Goal: Task Accomplishment & Management: Complete application form

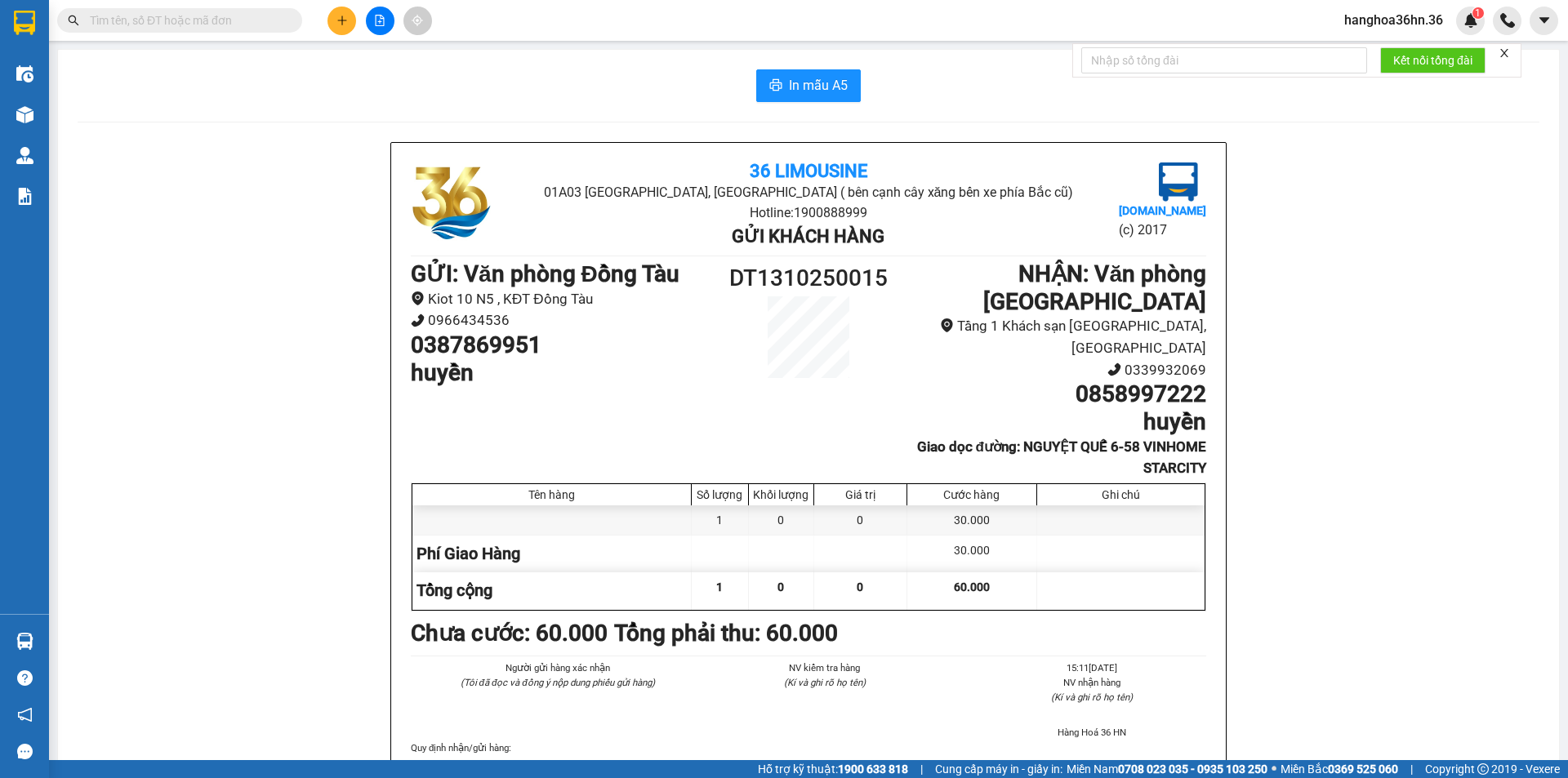
drag, startPoint x: 0, startPoint y: 0, endPoint x: 347, endPoint y: 25, distance: 347.9
click at [347, 25] on button at bounding box center [341, 20] width 29 height 29
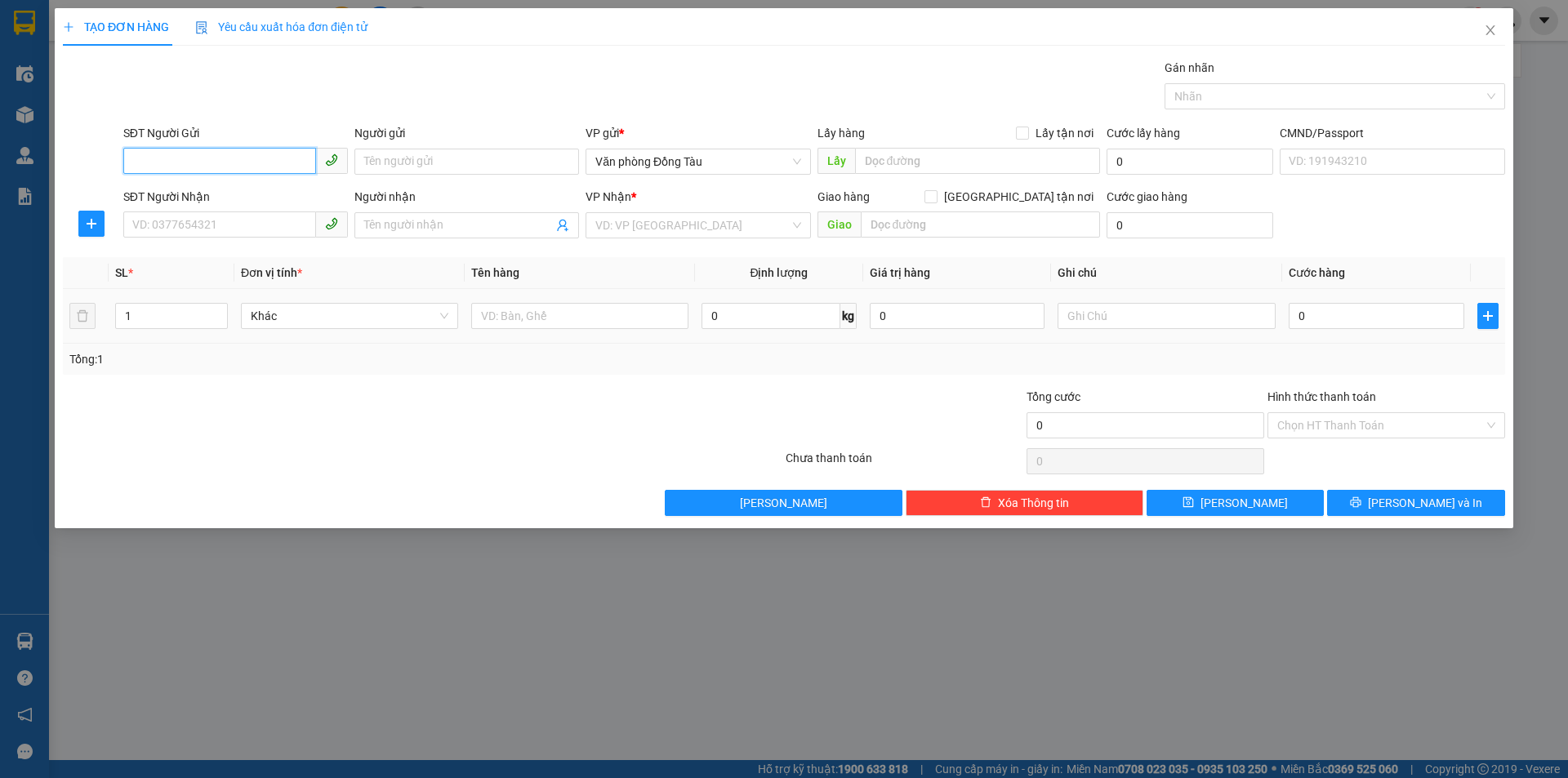
click at [268, 153] on input "SĐT Người Gửi" at bounding box center [220, 160] width 193 height 26
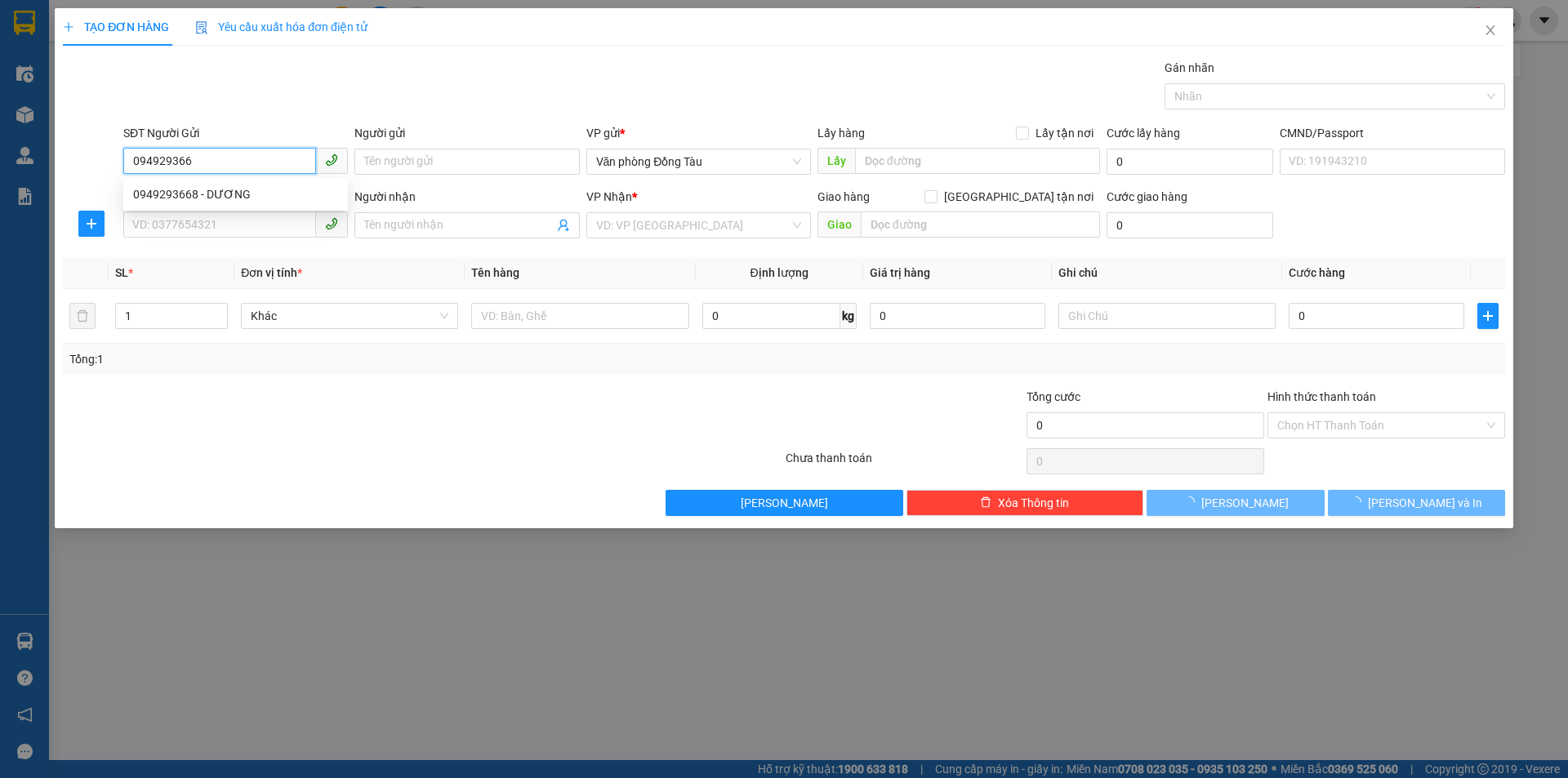
type input "0949293668"
click at [239, 198] on div "0949293668 - DƯƠNG" at bounding box center [236, 194] width 205 height 18
type input "DƯƠNG"
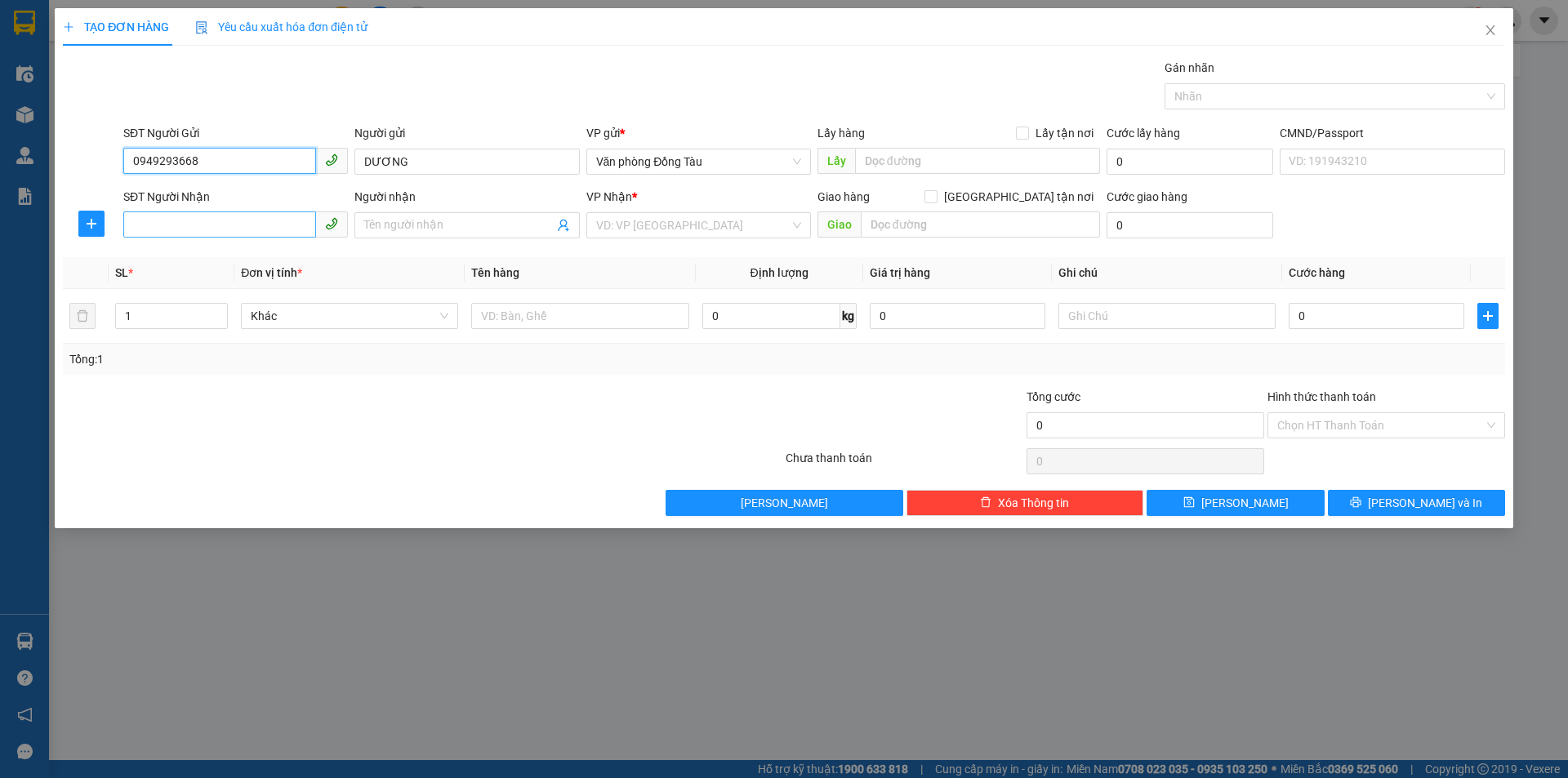
type input "0949293668"
click at [222, 215] on input "SĐT Người Nhận" at bounding box center [220, 224] width 193 height 26
click at [232, 260] on div "0977762686 - LOAN" at bounding box center [236, 258] width 205 height 18
type input "0977762686"
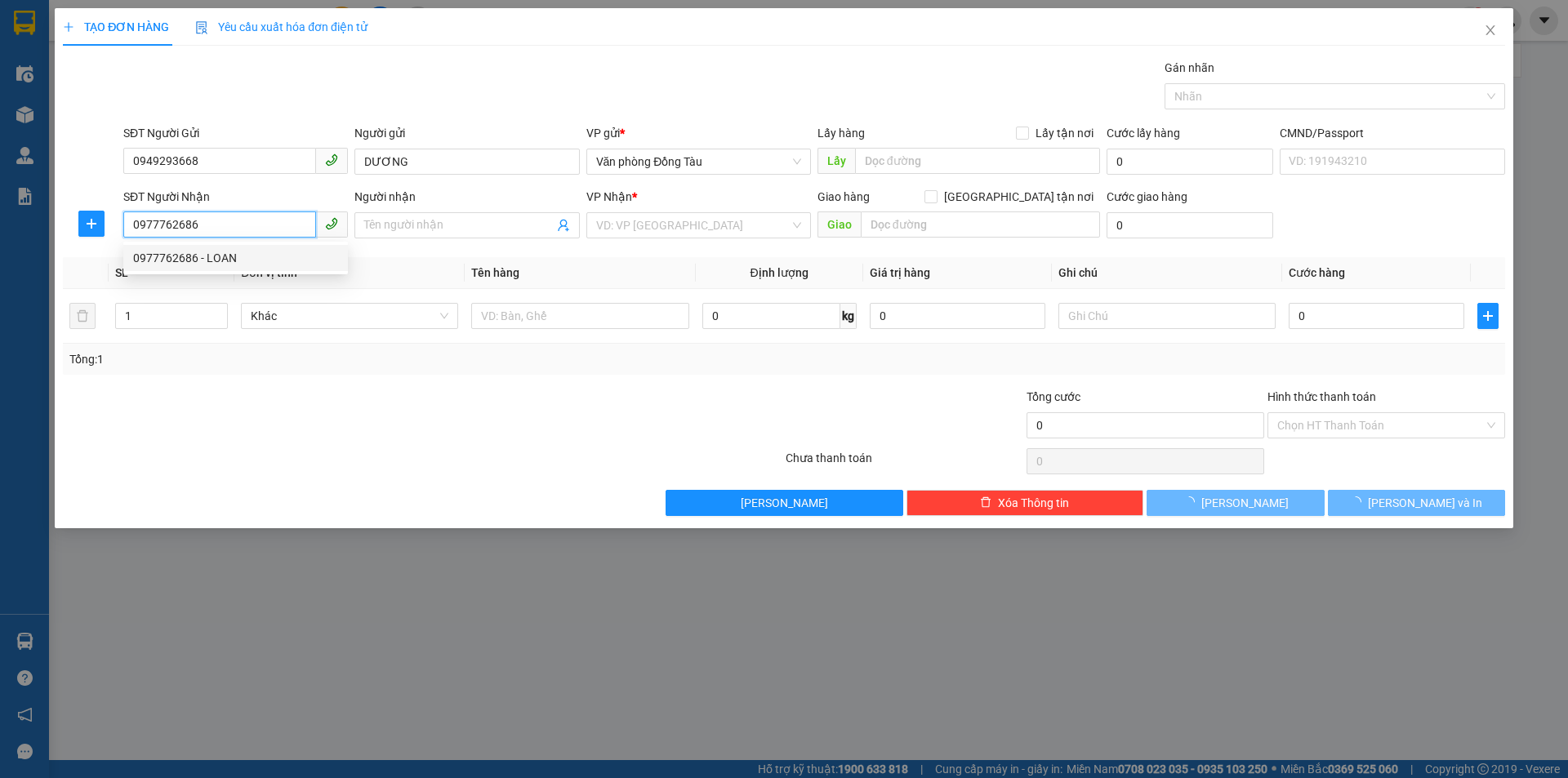
type input "LOAN"
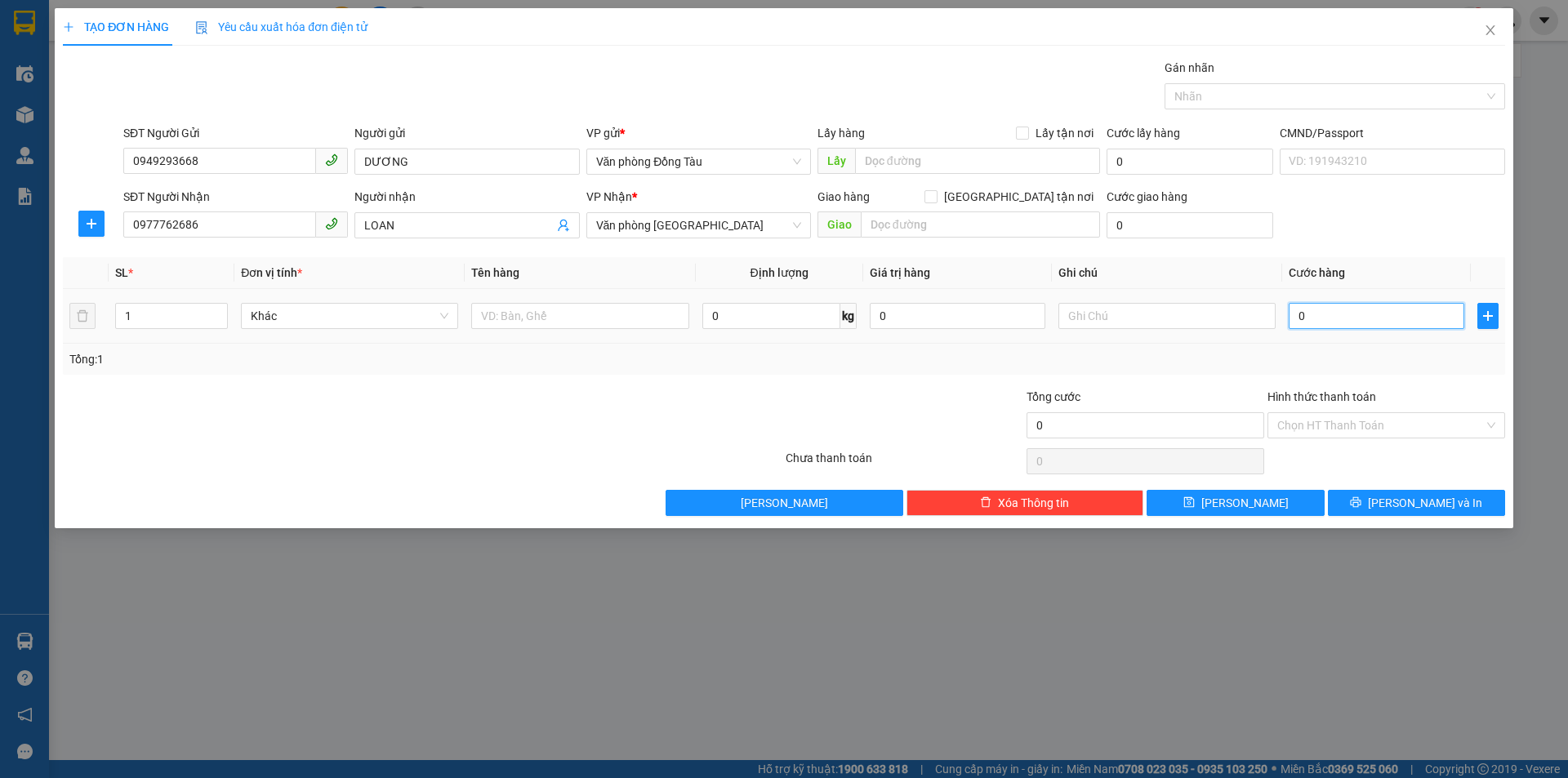
click at [1327, 317] on input "0" at bounding box center [1376, 316] width 175 height 26
type input "3"
type input "30"
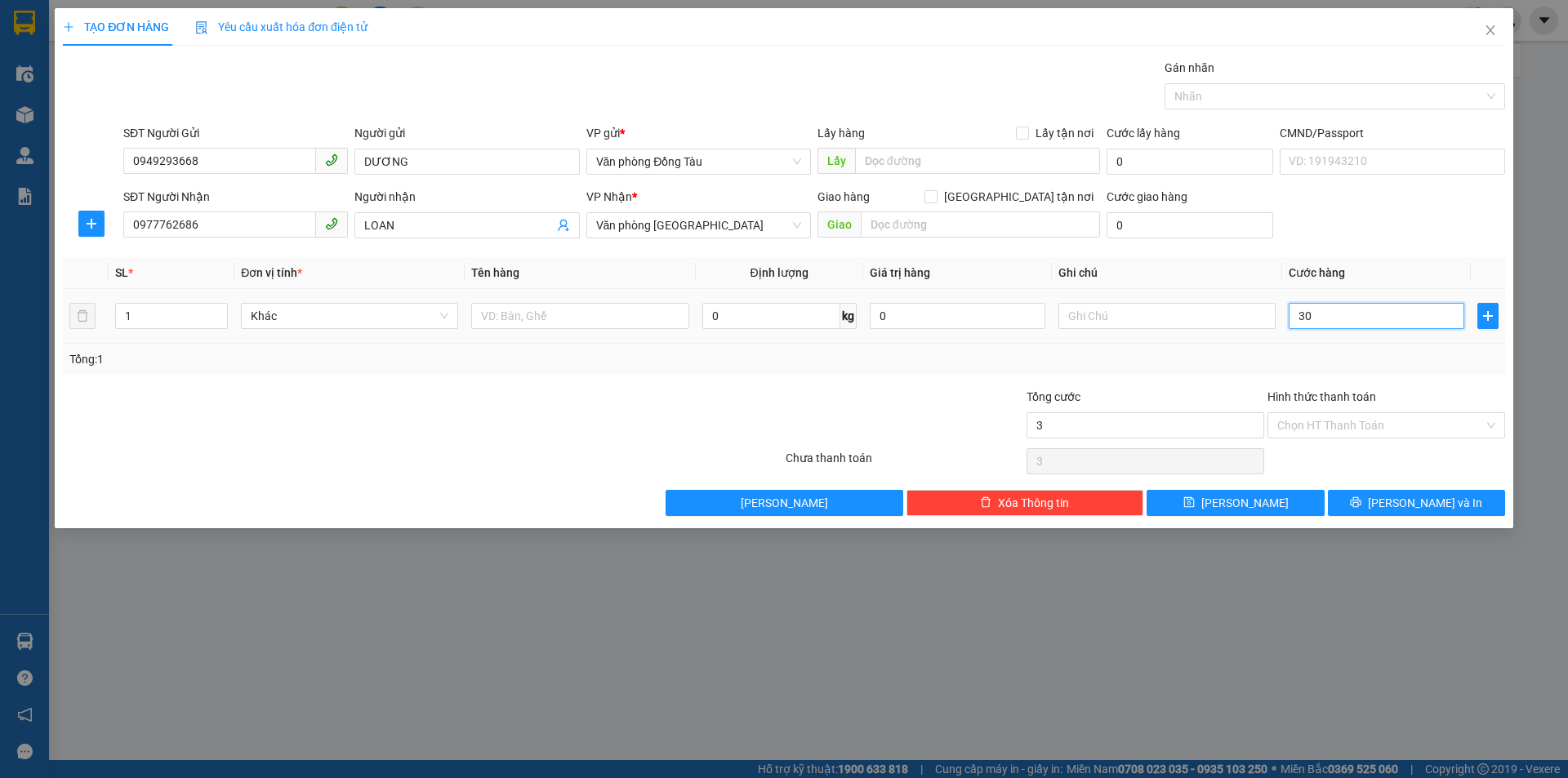
type input "30"
type input "300"
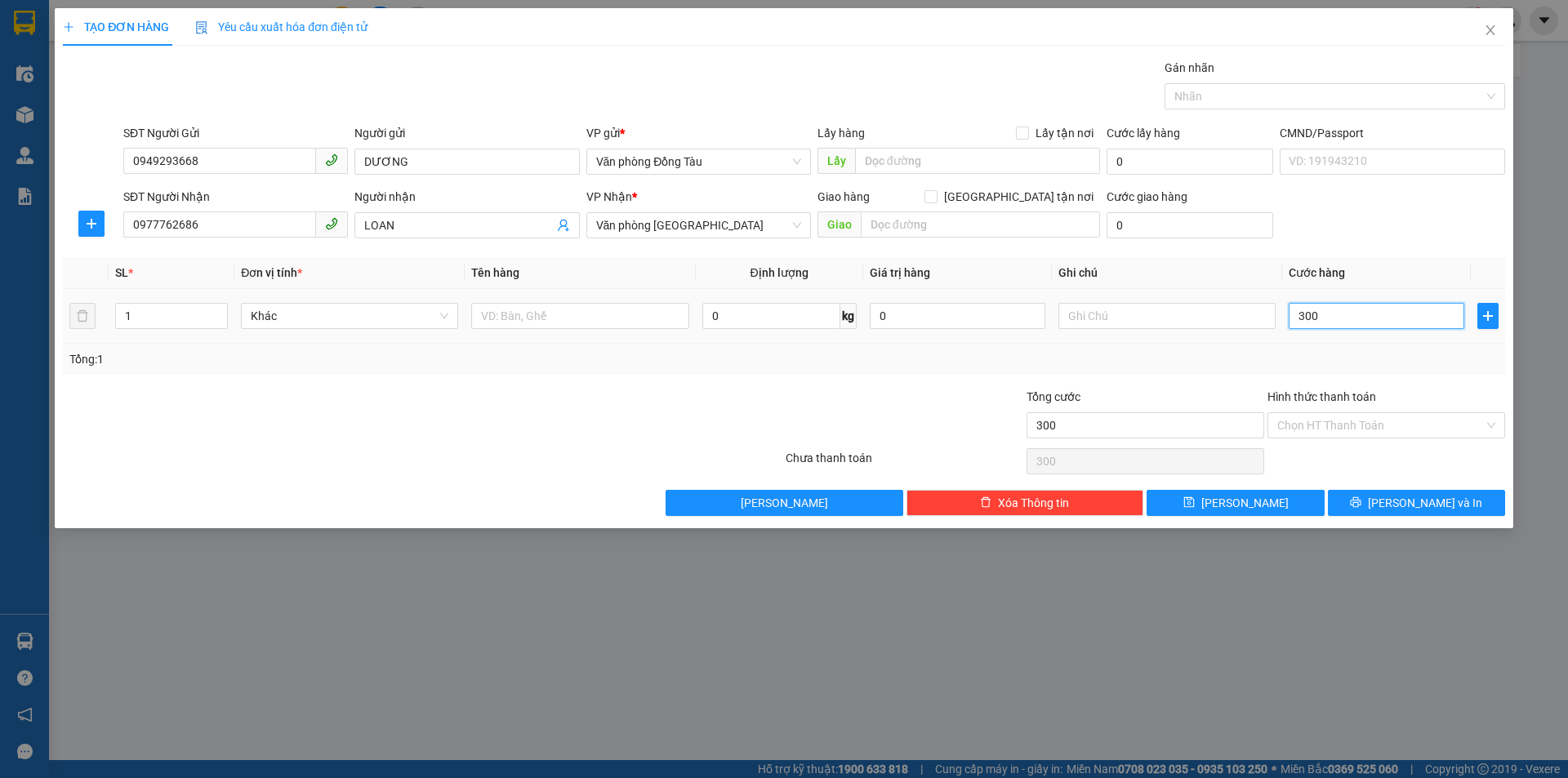
type input "3.000"
type input "30.000"
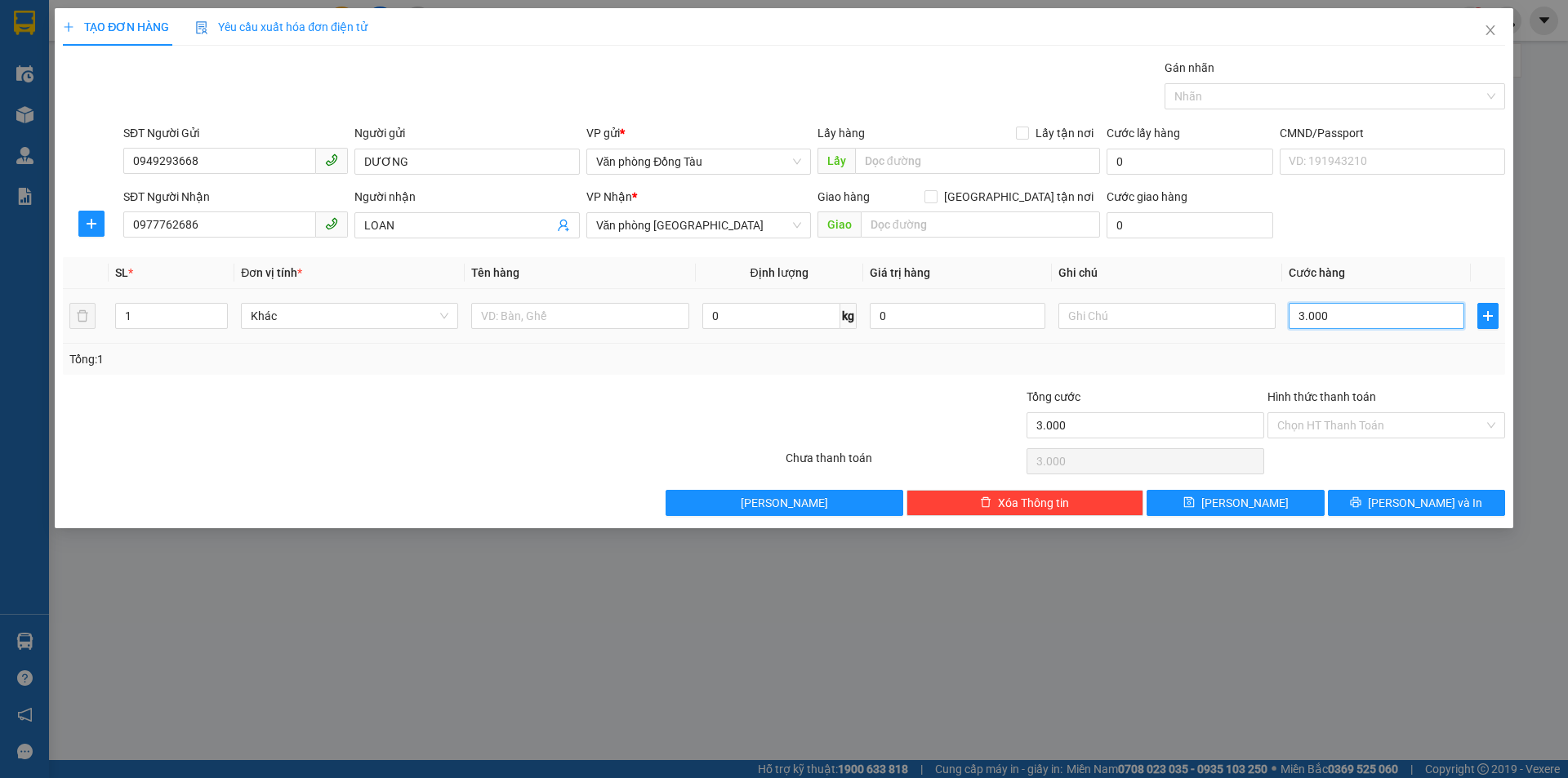
type input "30.000"
click at [1357, 421] on input "Hình thức thanh toán" at bounding box center [1381, 425] width 207 height 24
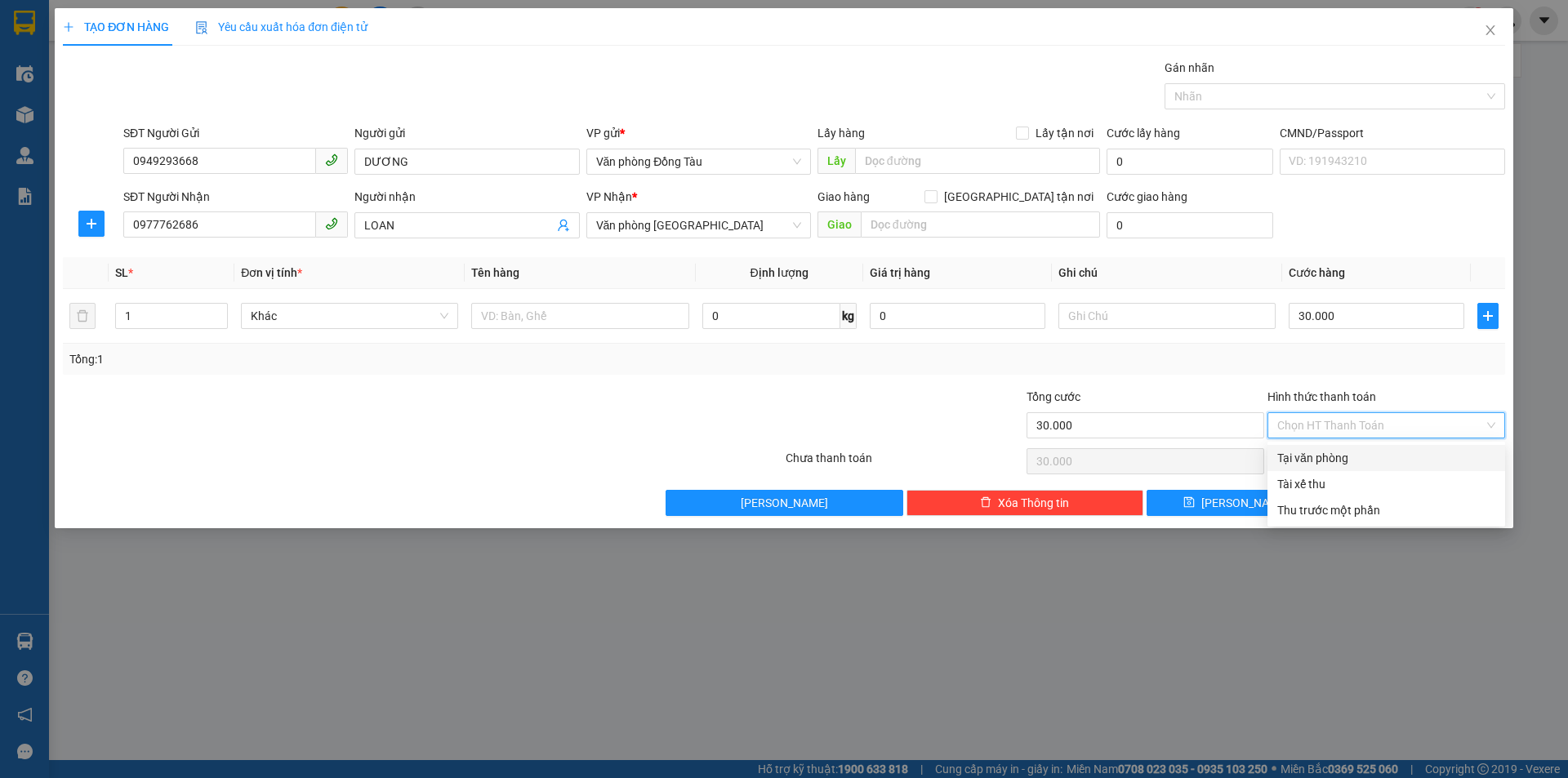
click at [1341, 453] on div "Tại văn phòng" at bounding box center [1386, 457] width 218 height 18
type input "0"
click at [1396, 504] on button "[PERSON_NAME] và In" at bounding box center [1417, 503] width 177 height 26
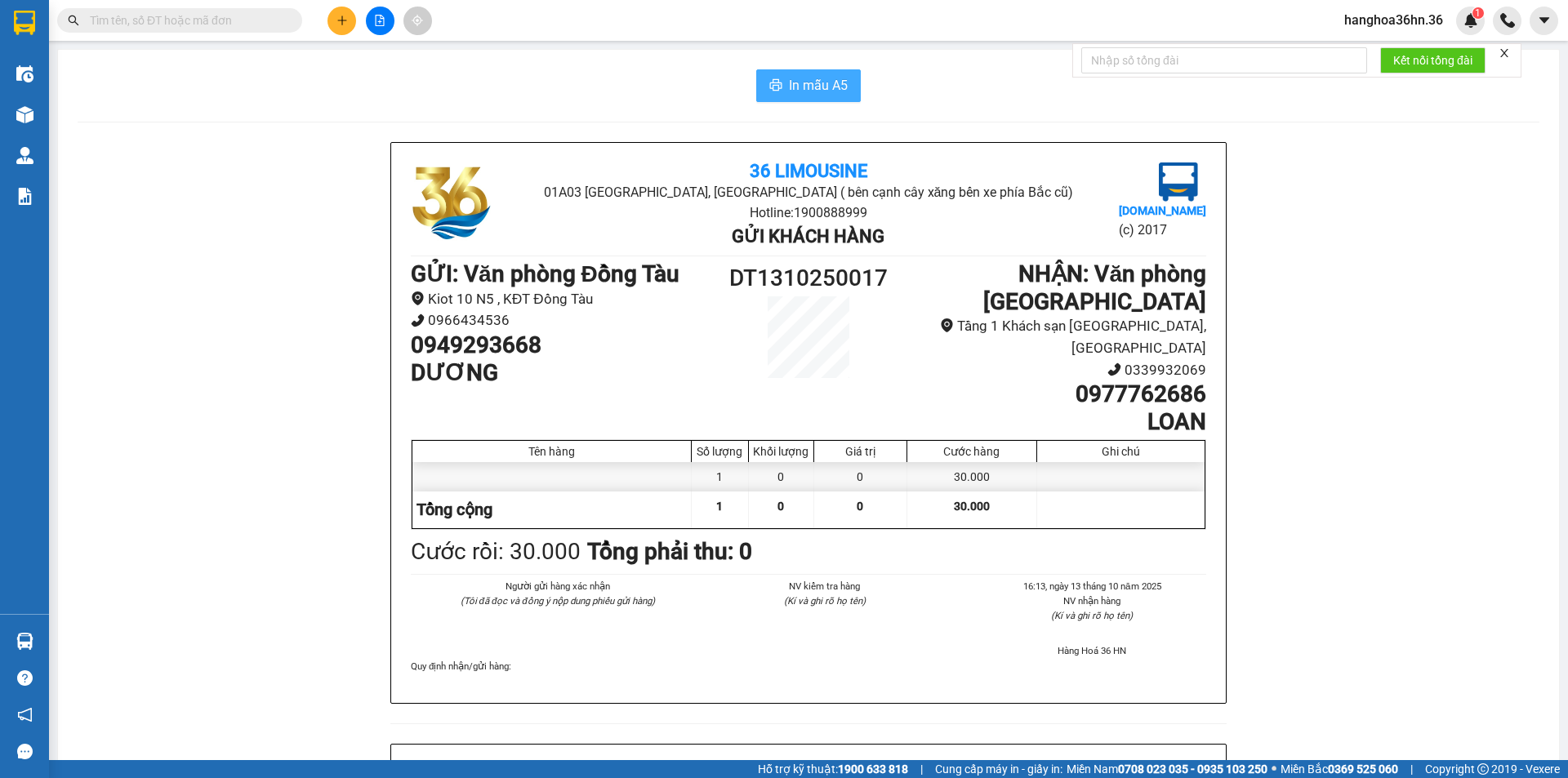
click at [797, 78] on span "In mẫu A5" at bounding box center [817, 85] width 58 height 20
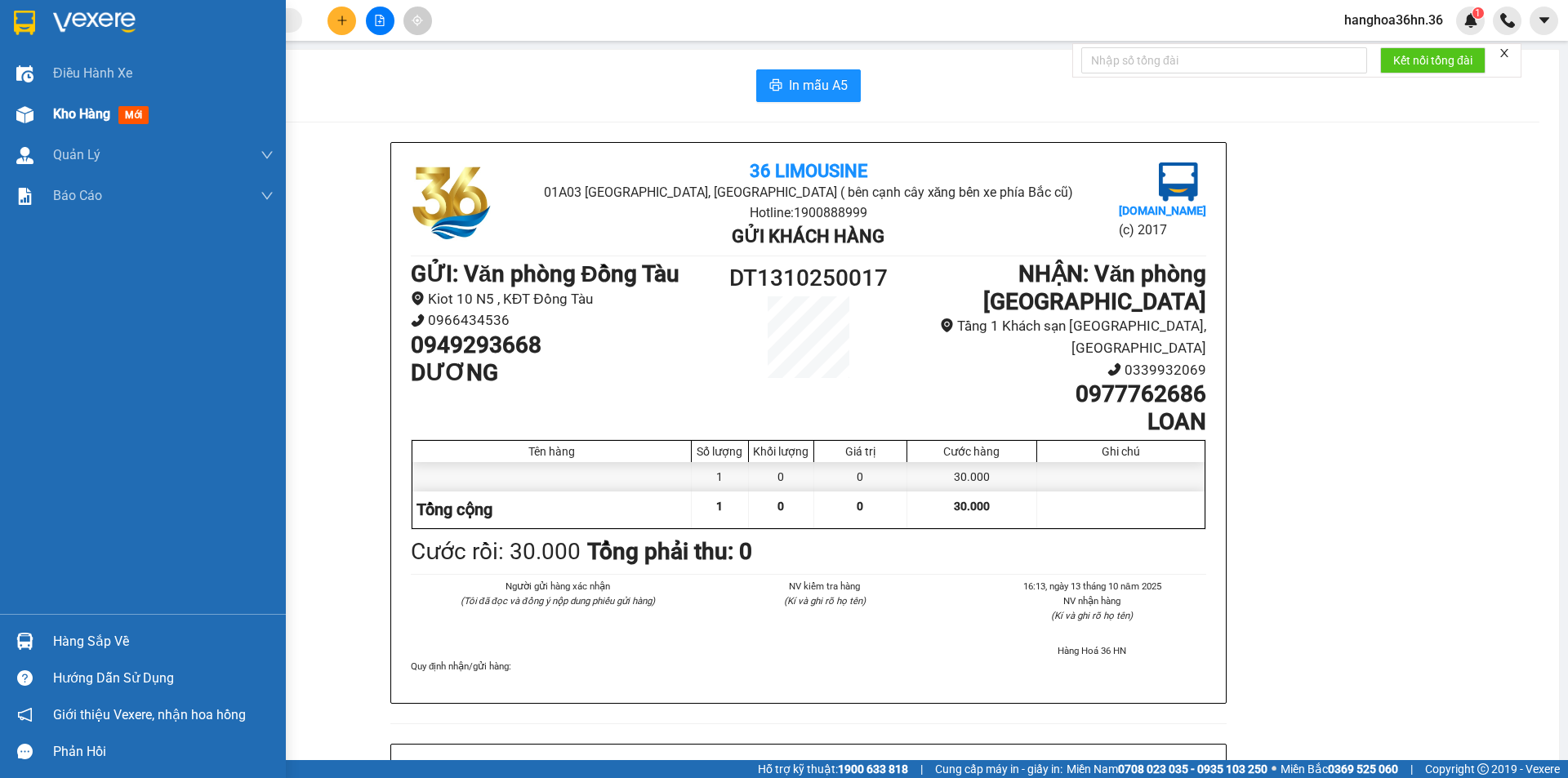
click at [79, 111] on span "Kho hàng" at bounding box center [82, 113] width 58 height 16
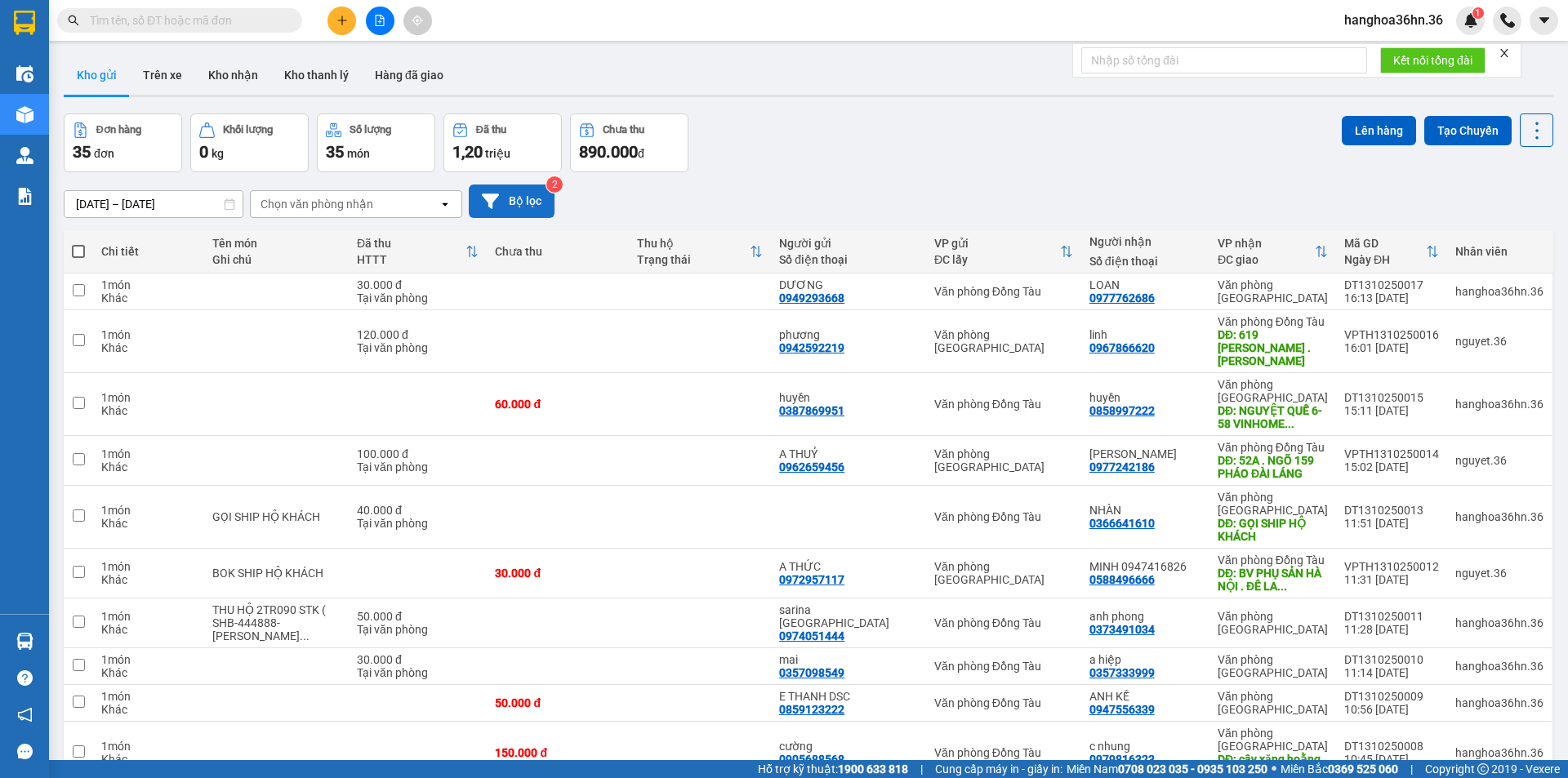
click at [512, 187] on button "Bộ lọc" at bounding box center [511, 201] width 85 height 33
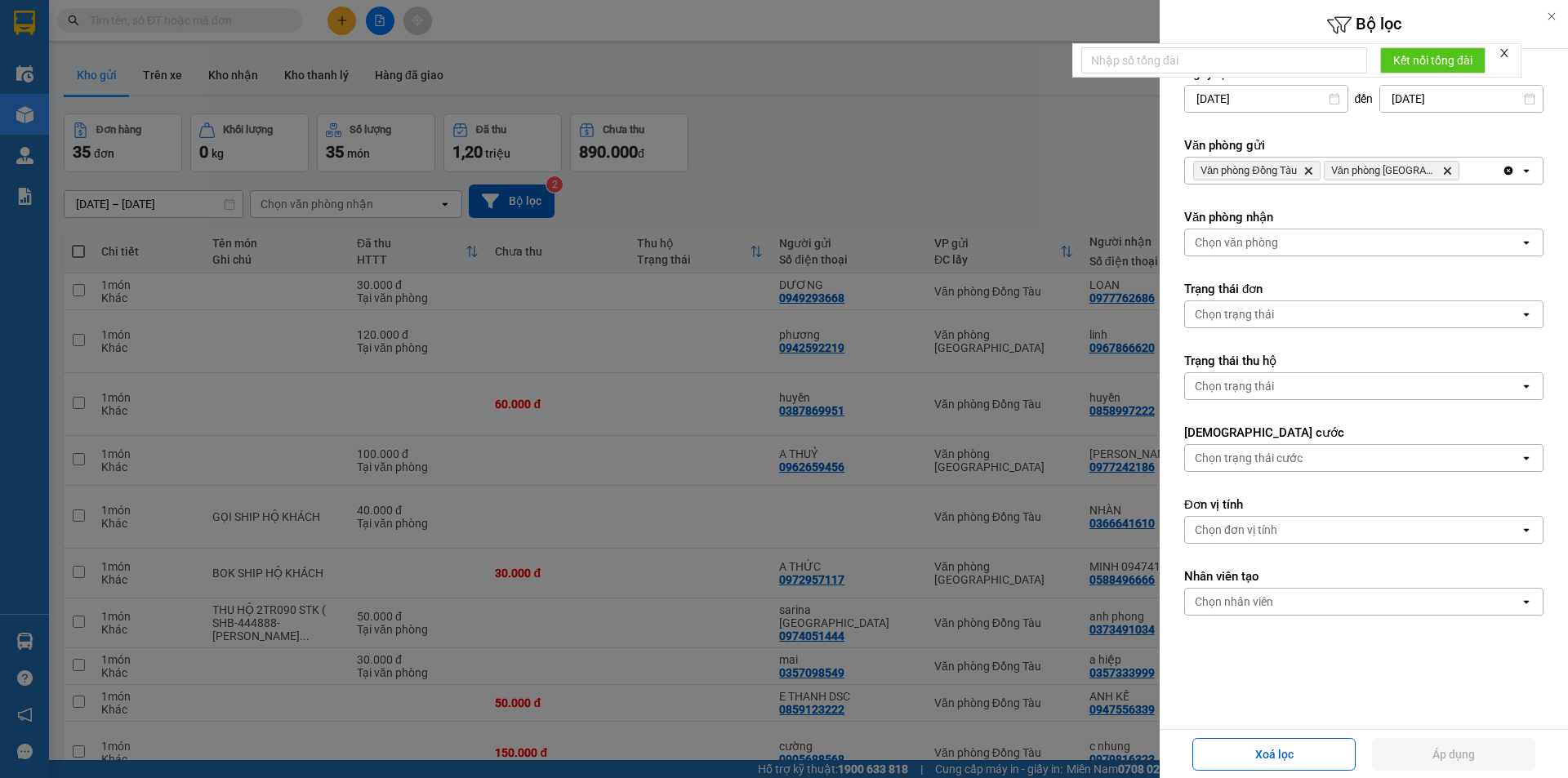
click at [821, 169] on div at bounding box center [784, 389] width 1568 height 778
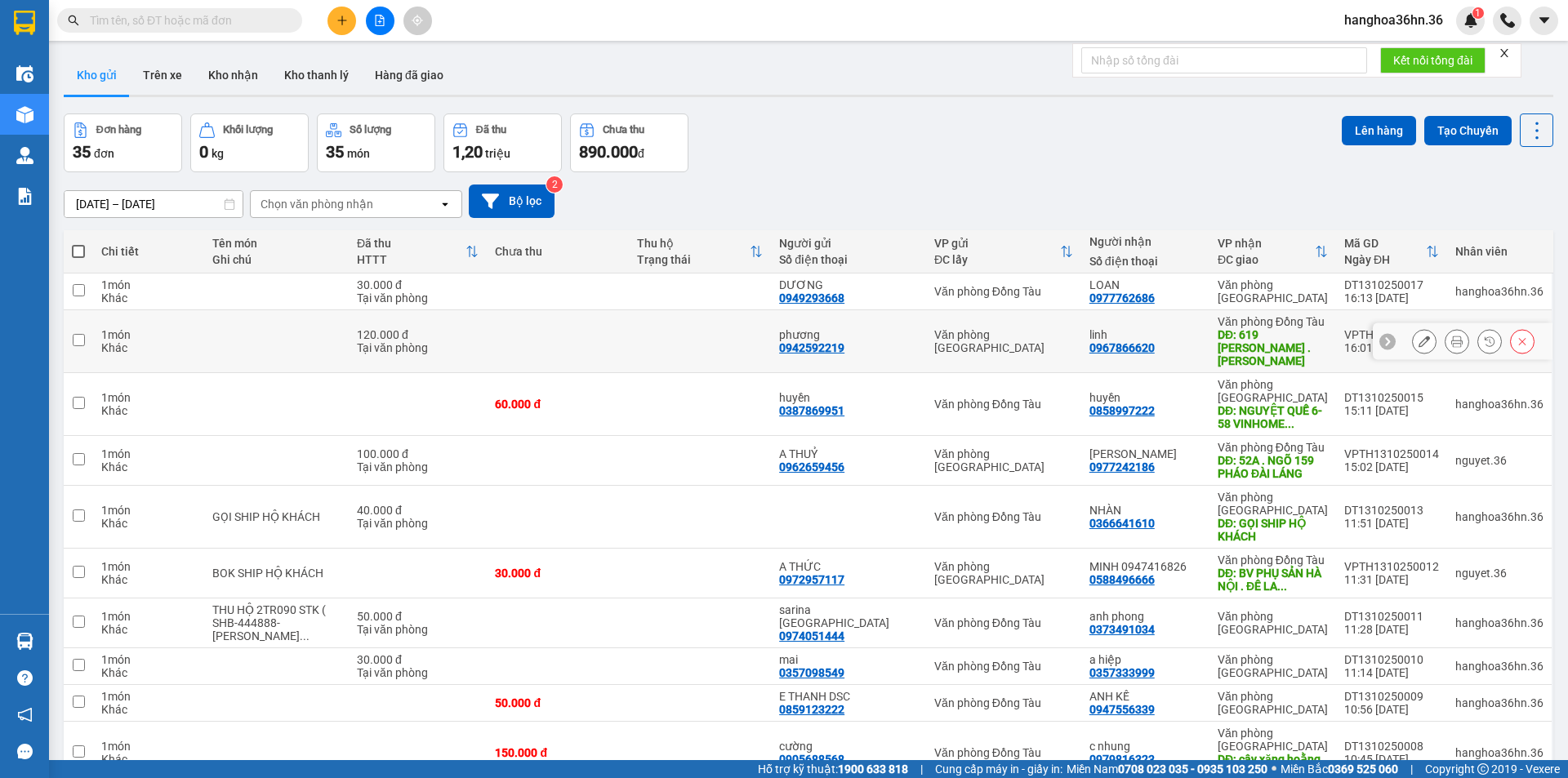
scroll to position [75, 0]
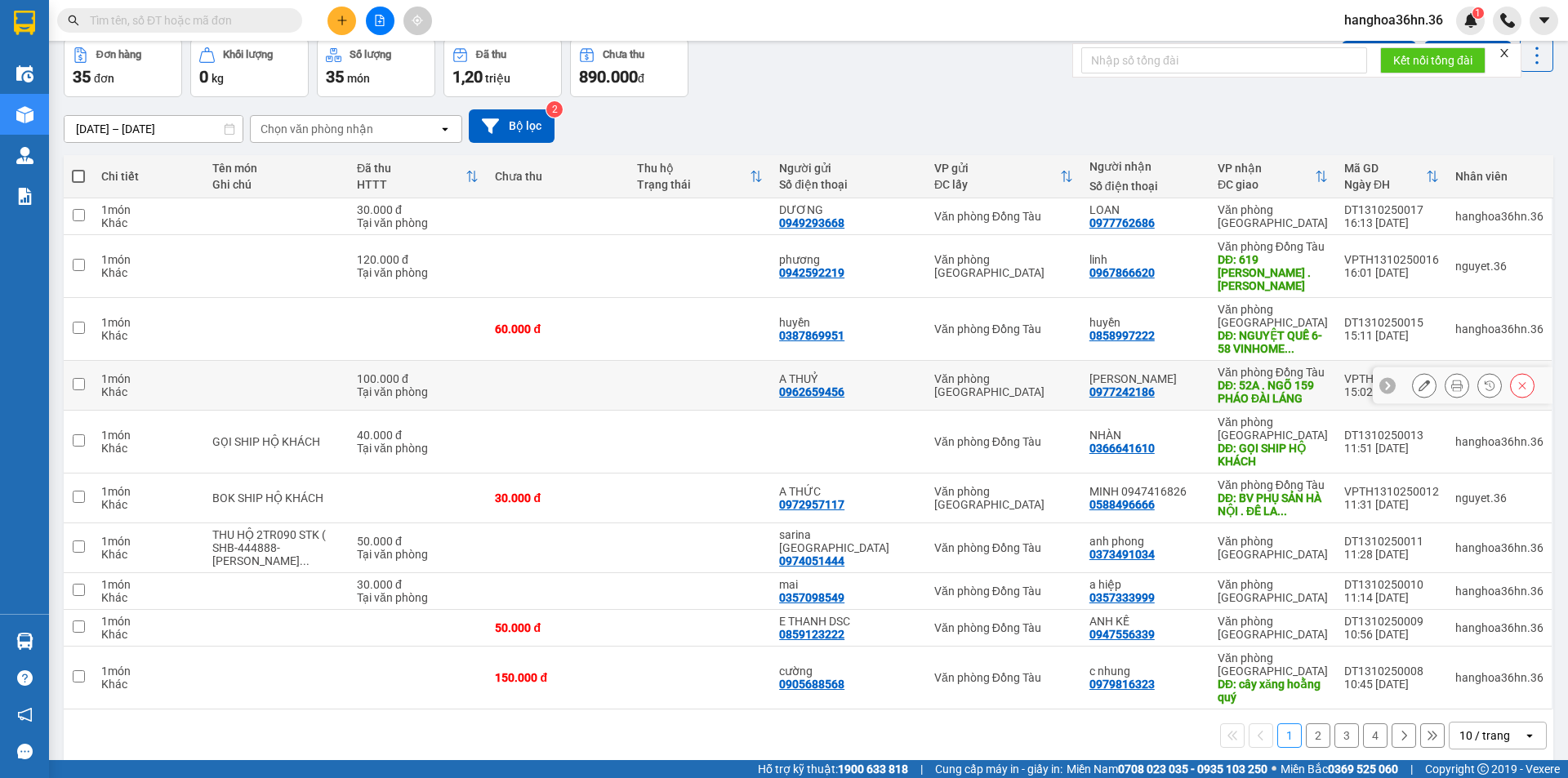
click at [1451, 379] on icon at bounding box center [1457, 385] width 11 height 11
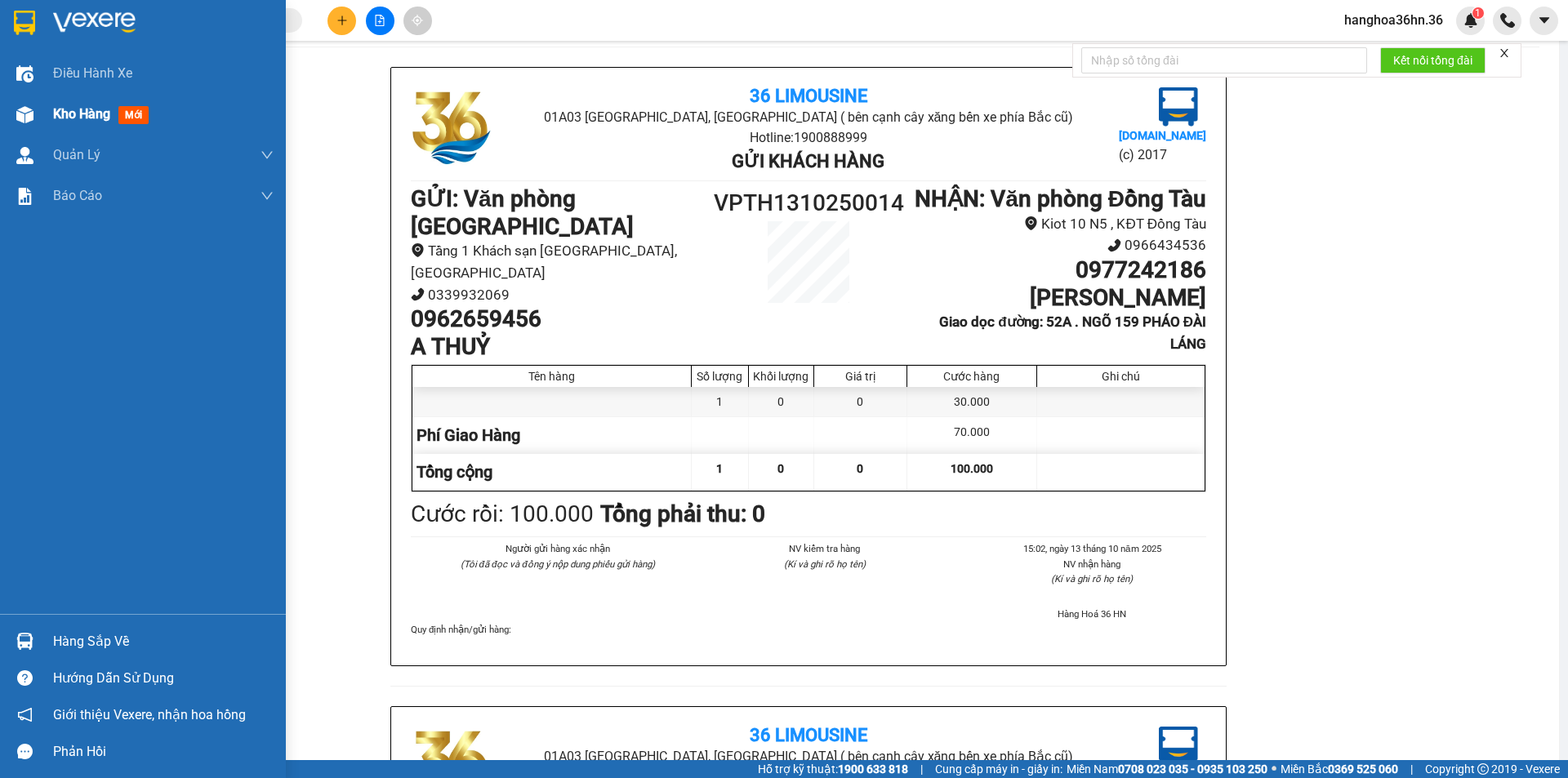
click at [66, 115] on span "Kho hàng" at bounding box center [82, 113] width 58 height 16
